Goal: Task Accomplishment & Management: Complete application form

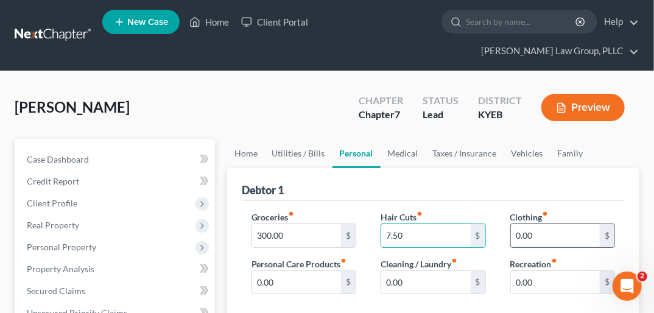
click at [525, 224] on input "0.00" at bounding box center [555, 235] width 89 height 23
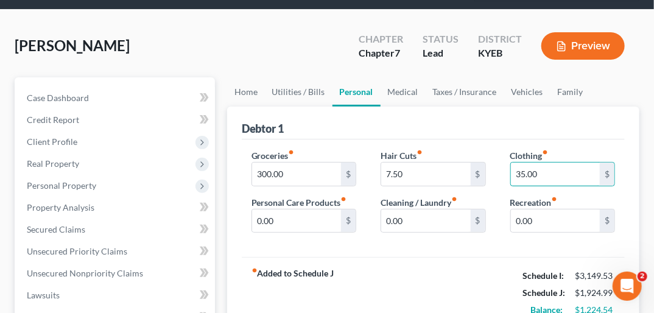
scroll to position [97, 0]
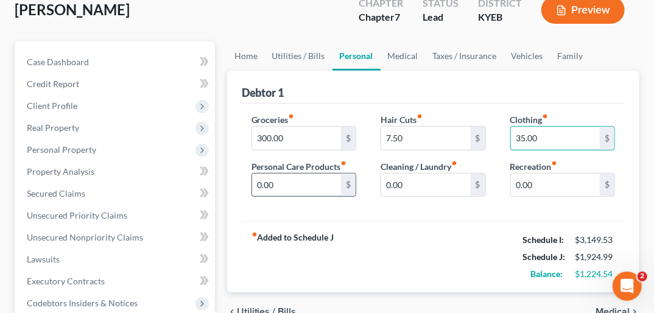
type input "35.00"
click at [262, 173] on input "0.00" at bounding box center [296, 184] width 89 height 23
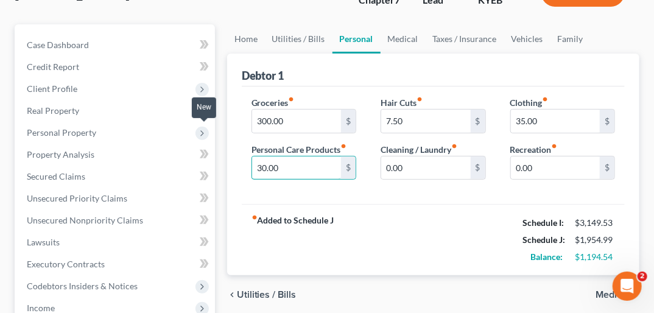
scroll to position [146, 0]
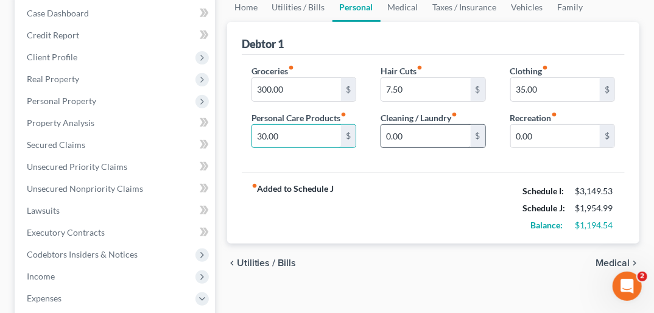
type input "30.00"
click at [387, 125] on input "0.00" at bounding box center [425, 136] width 89 height 23
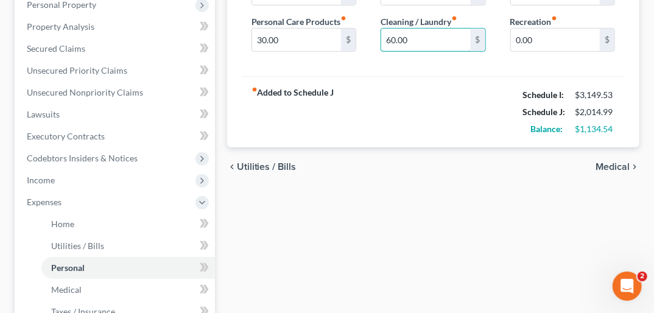
scroll to position [243, 0]
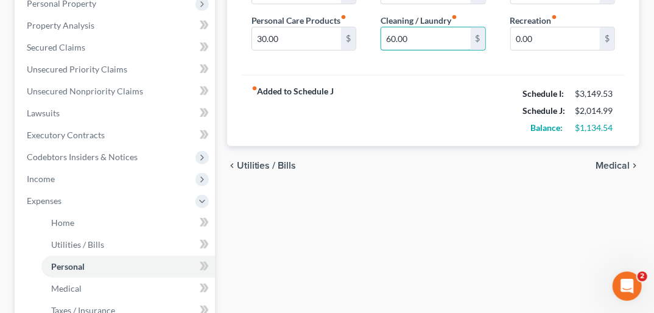
type input "60.00"
click at [607, 161] on span "Medical" at bounding box center [612, 166] width 34 height 10
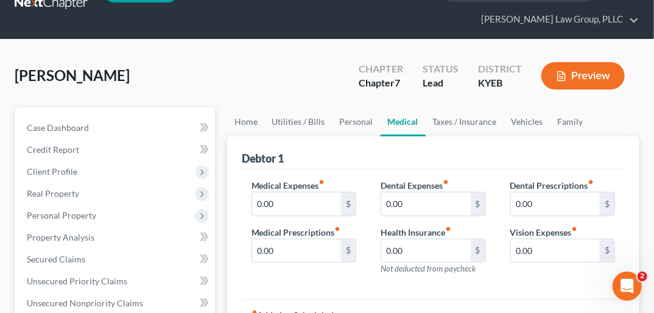
scroll to position [49, 0]
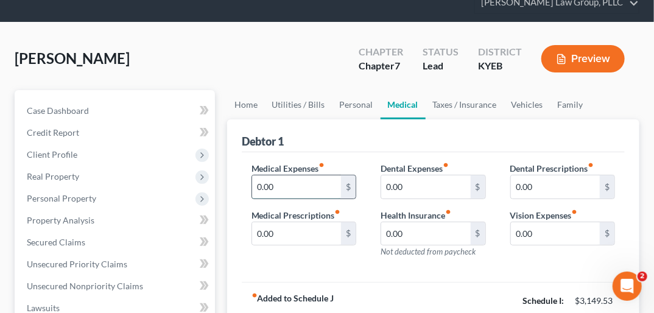
click at [264, 175] on input "0.00" at bounding box center [296, 186] width 89 height 23
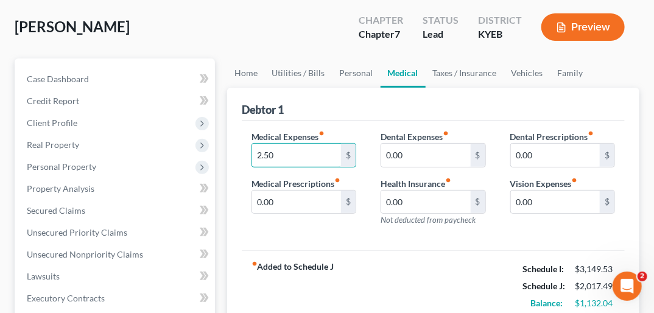
scroll to position [97, 0]
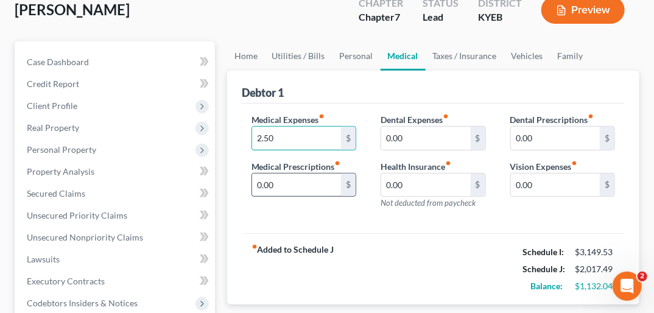
type input "2.50"
click at [264, 173] on input "0.00" at bounding box center [296, 184] width 89 height 23
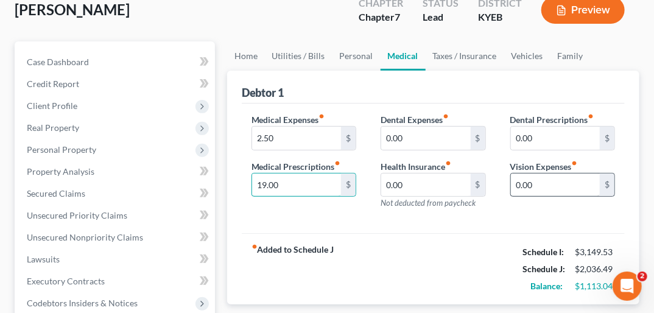
type input "19.00"
click at [518, 173] on input "0.00" at bounding box center [555, 184] width 89 height 23
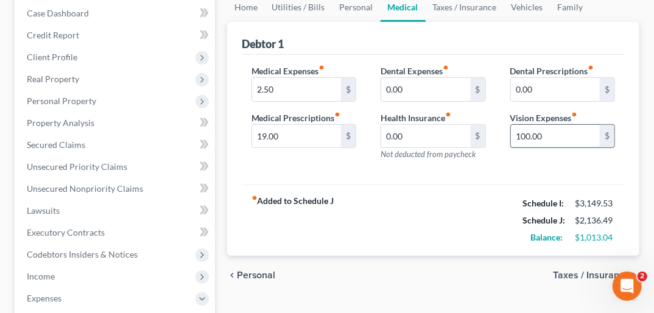
click at [517, 125] on input "100.00" at bounding box center [555, 136] width 89 height 23
type input "2"
type input "23.00"
click at [382, 125] on input "0.00" at bounding box center [425, 136] width 89 height 23
type input "185.00"
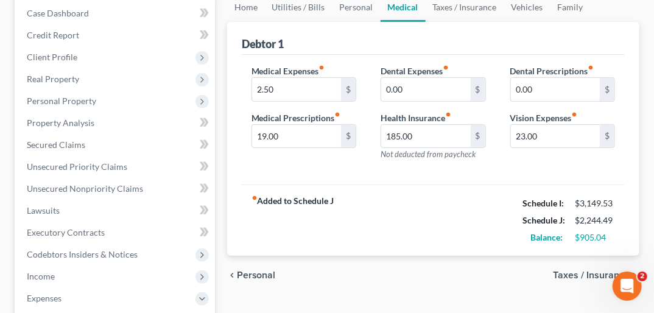
click at [595, 270] on span "Taxes / Insurance" at bounding box center [591, 275] width 77 height 10
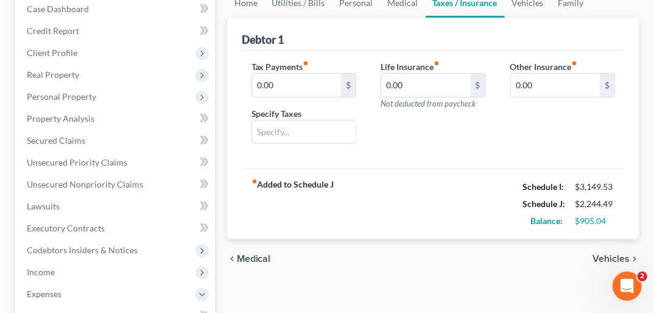
scroll to position [156, 0]
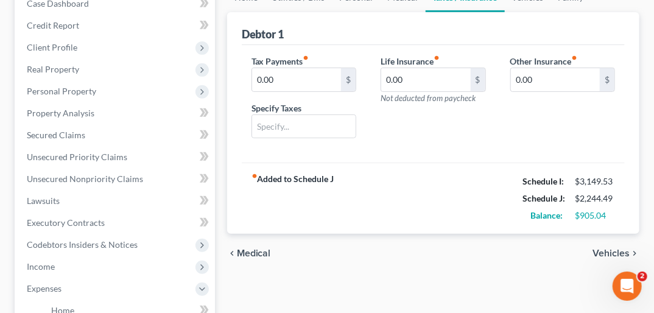
click at [611, 248] on span "Vehicles" at bounding box center [610, 253] width 37 height 10
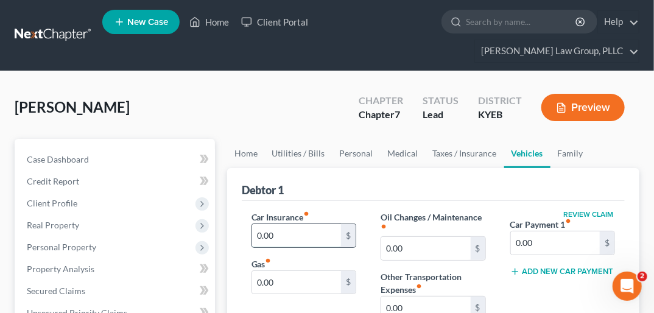
click at [297, 224] on input "0.00" at bounding box center [296, 235] width 89 height 23
type input "98.03"
click at [263, 271] on input "0.00" at bounding box center [296, 282] width 89 height 23
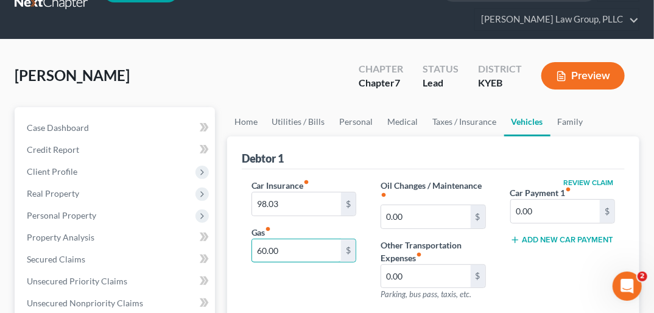
scroll to position [49, 0]
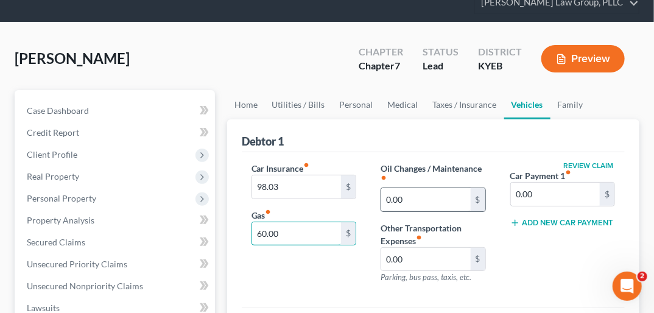
type input "60.00"
click at [402, 188] on input "0.00" at bounding box center [425, 199] width 89 height 23
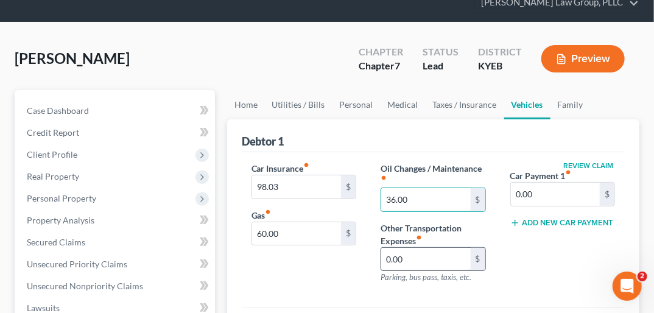
type input "36.00"
click at [393, 248] on input "0.00" at bounding box center [425, 259] width 89 height 23
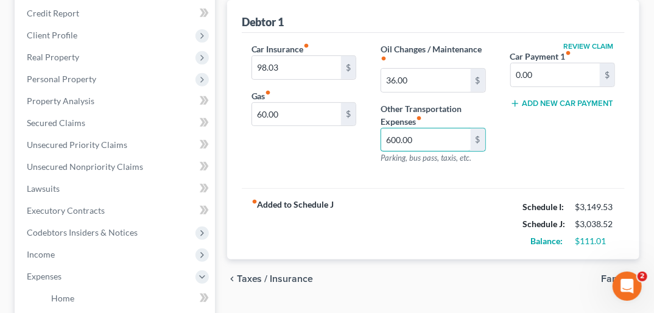
scroll to position [192, 0]
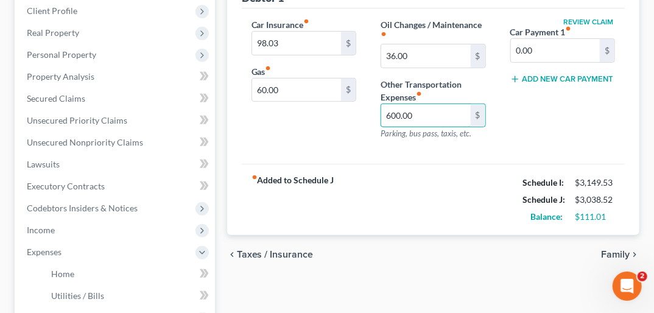
type input "600.00"
click at [612, 249] on span "Family" at bounding box center [615, 254] width 29 height 10
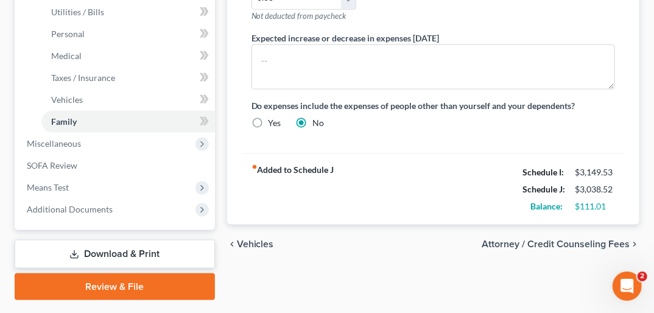
scroll to position [479, 0]
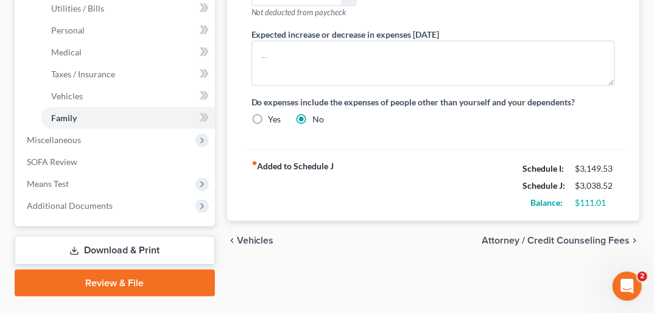
click at [599, 235] on span "Attorney / Credit Counseling Fees" at bounding box center [555, 240] width 148 height 10
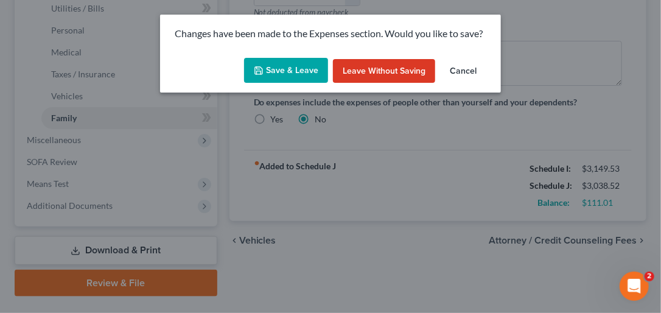
click at [288, 73] on button "Save & Leave" at bounding box center [286, 71] width 84 height 26
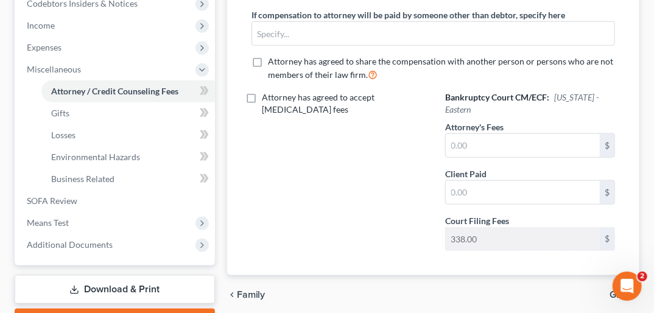
scroll to position [443, 0]
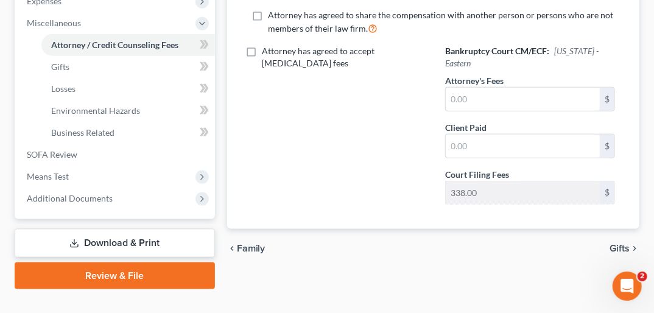
click at [628, 243] on span "Gifts" at bounding box center [619, 248] width 20 height 10
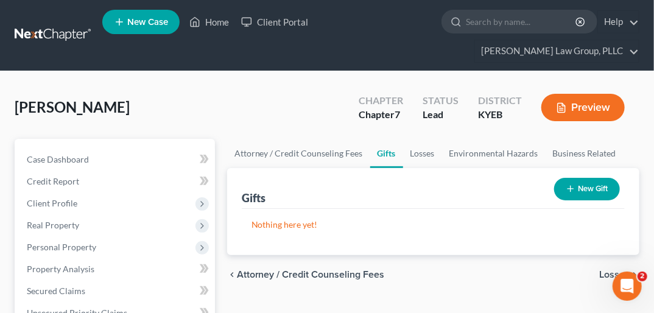
click at [618, 270] on span "Losses" at bounding box center [614, 275] width 30 height 10
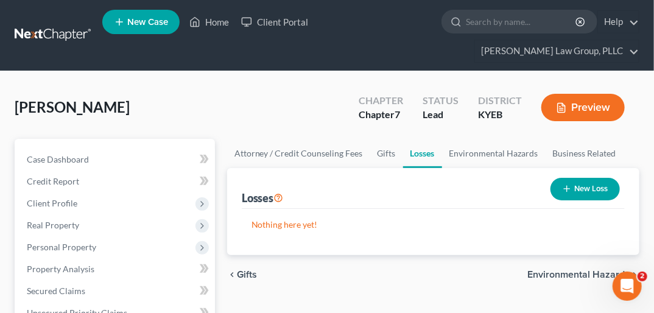
click at [614, 270] on span "Environmental Hazards" at bounding box center [578, 275] width 102 height 10
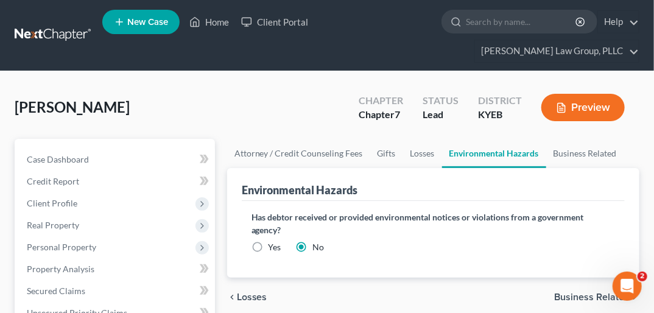
click at [610, 292] on span "Business Related" at bounding box center [591, 297] width 75 height 10
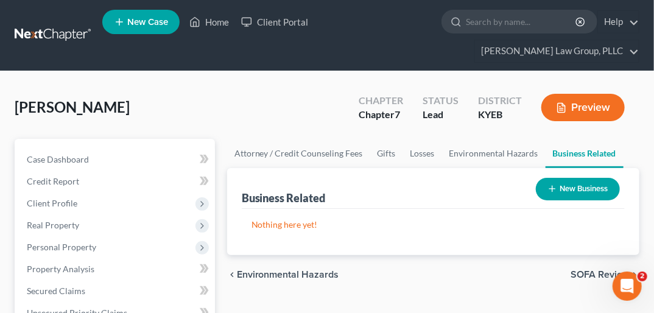
click at [600, 270] on span "SOFA Review" at bounding box center [599, 275] width 59 height 10
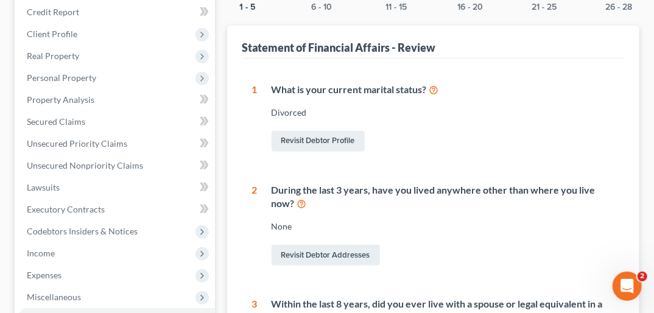
scroll to position [172, 0]
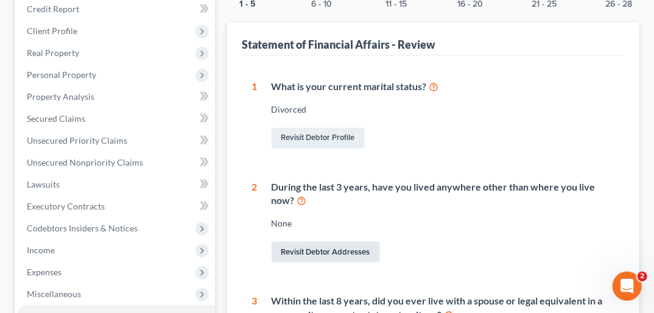
click at [330, 242] on link "Revisit Debtor Addresses" at bounding box center [325, 252] width 108 height 21
